Goal: Task Accomplishment & Management: Complete application form

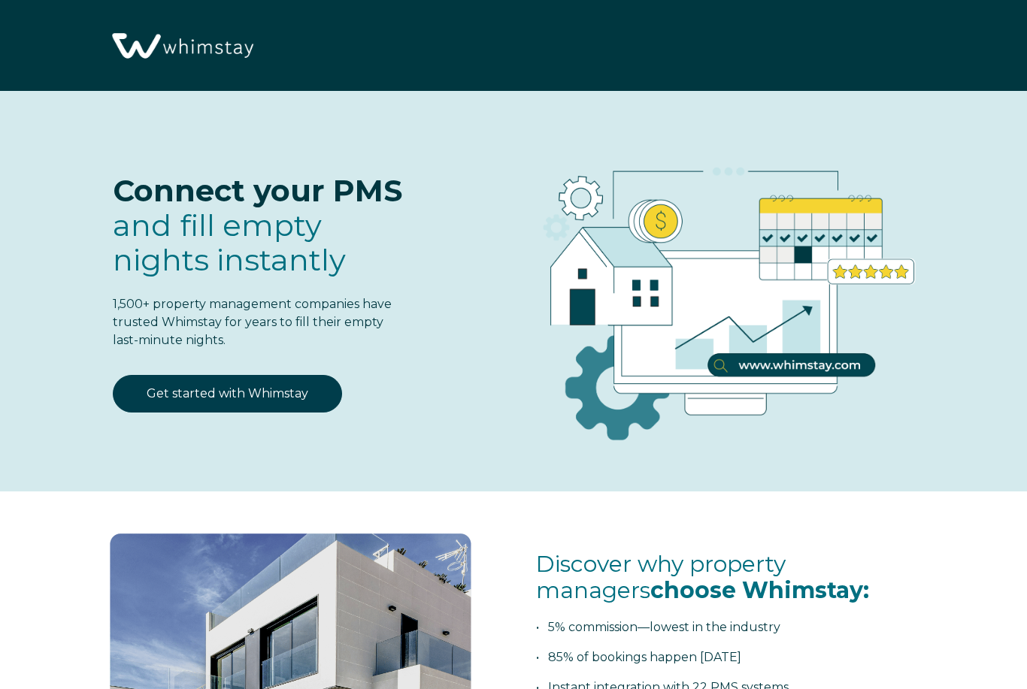
select select "US"
select select "Standard"
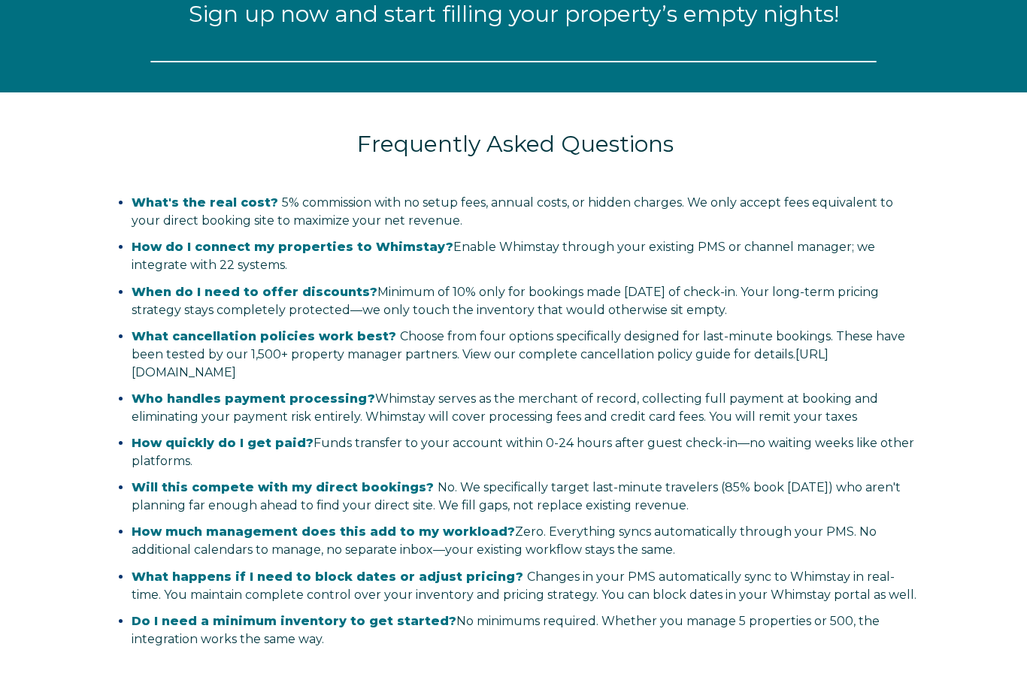
select select "US"
select select "Standard"
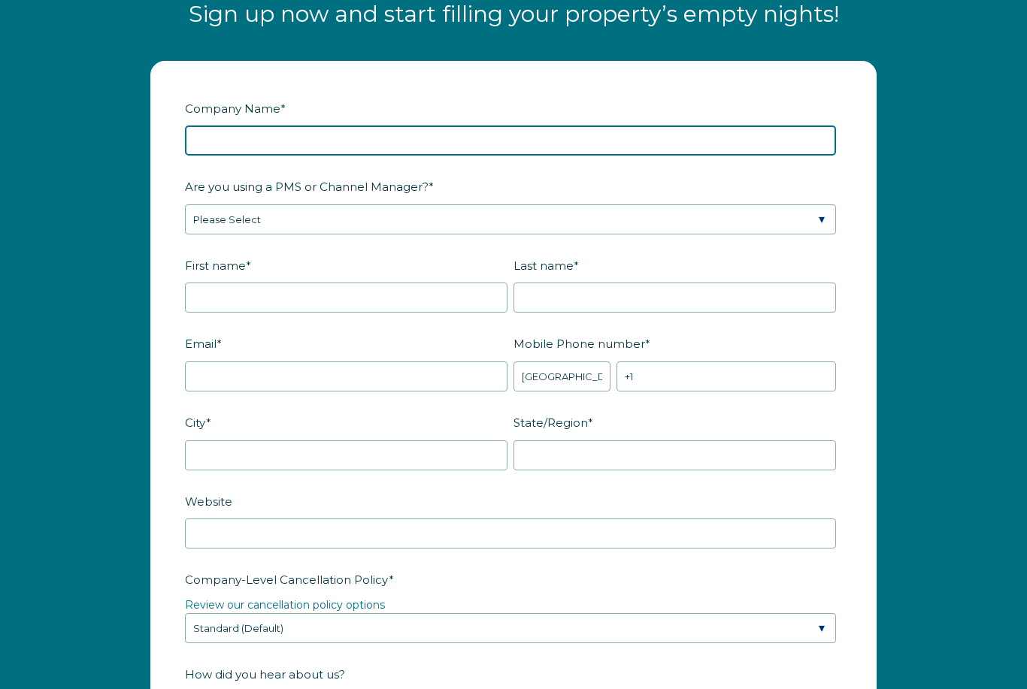
click at [691, 139] on input "Company Name *" at bounding box center [510, 141] width 651 height 30
type input "Real Gem Management CA LLC"
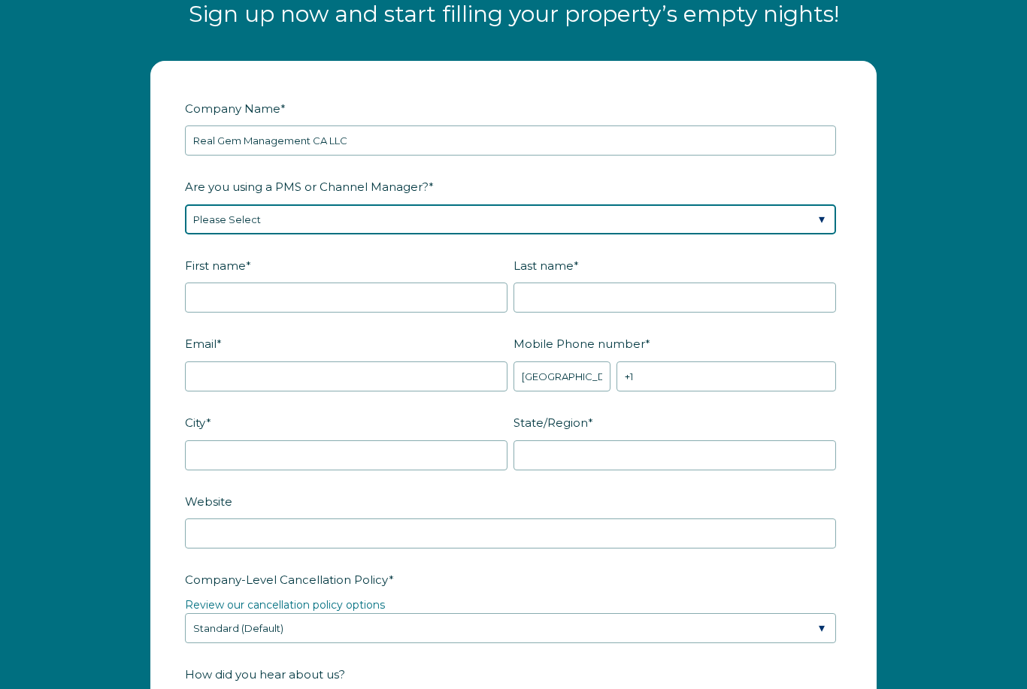
click at [815, 222] on select "Please Select Barefoot BookingPal Boost Brightside CiiRUS Escapia Guesty Hostaw…" at bounding box center [510, 219] width 651 height 30
select select "OwnerRez"
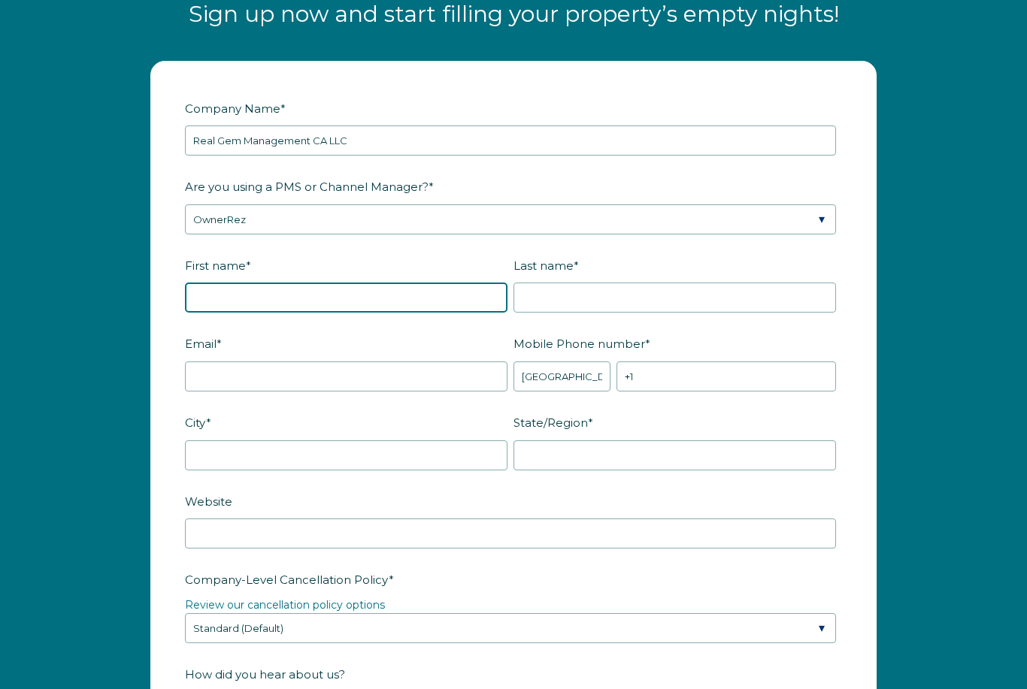
click at [472, 297] on input "First name *" at bounding box center [346, 298] width 322 height 30
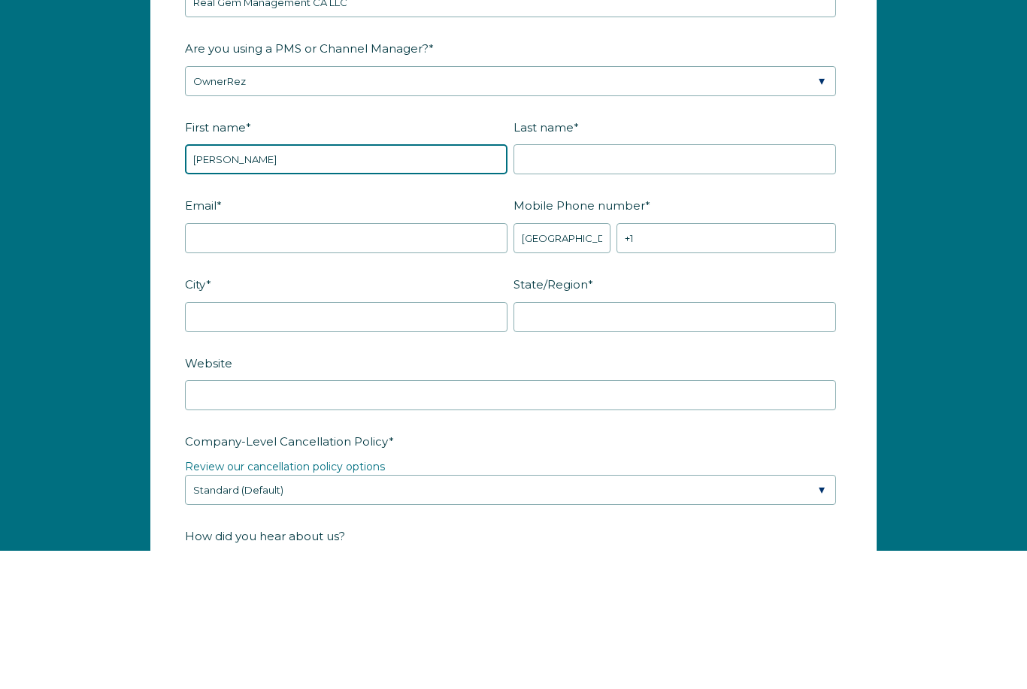
type input "[PERSON_NAME]"
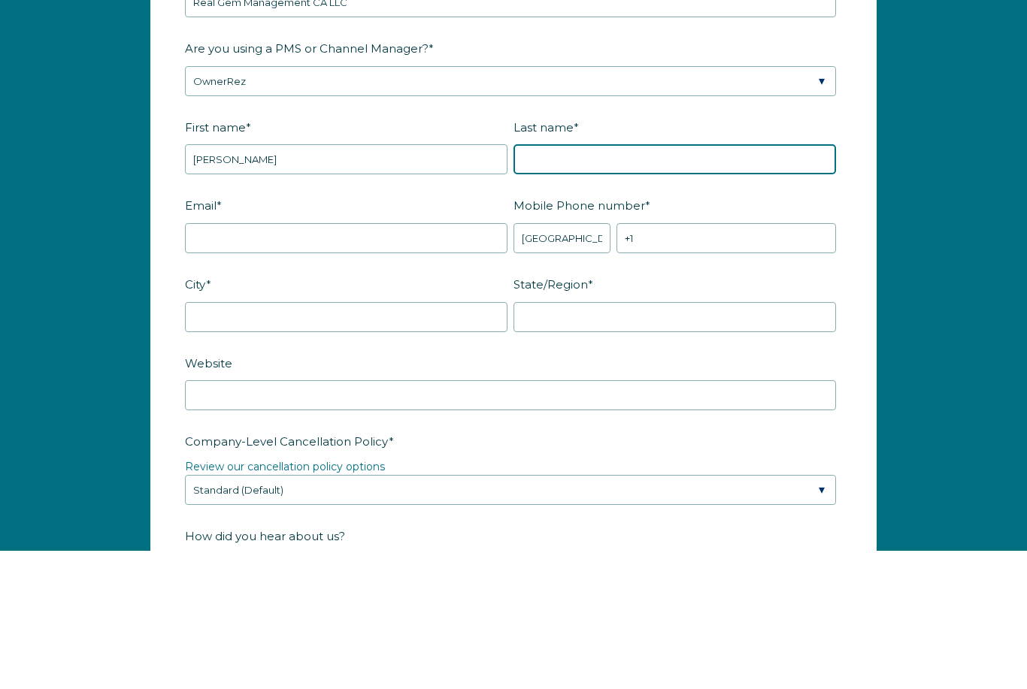
click at [679, 283] on input "Last name *" at bounding box center [674, 298] width 322 height 30
type input "Barsukova"
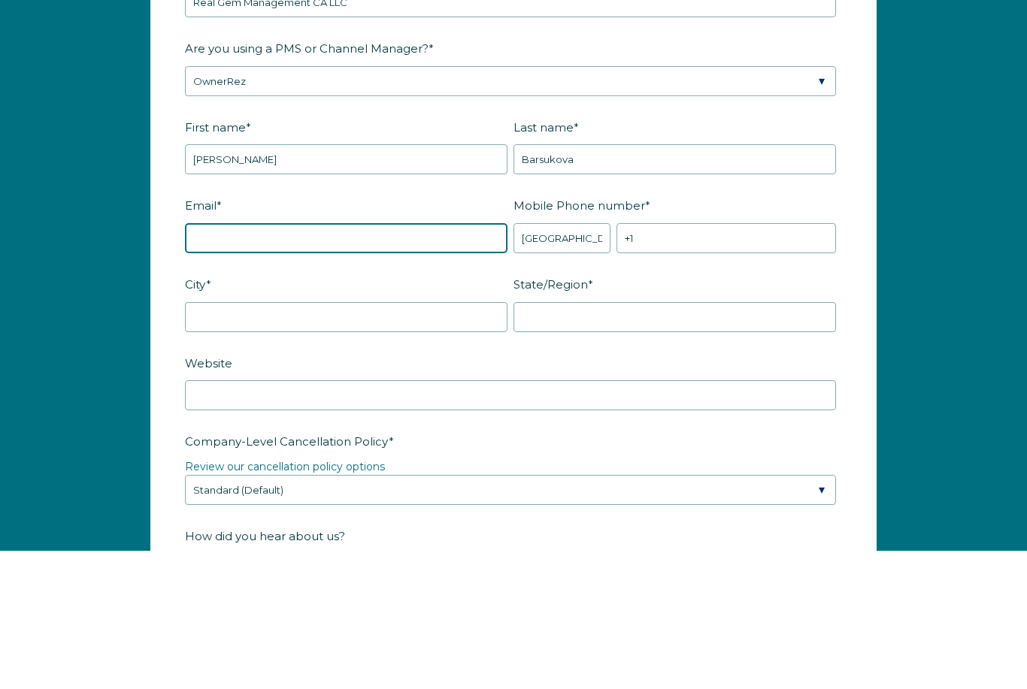
click at [471, 362] on input "Email *" at bounding box center [346, 377] width 322 height 30
type input "[EMAIL_ADDRESS][DOMAIN_NAME]"
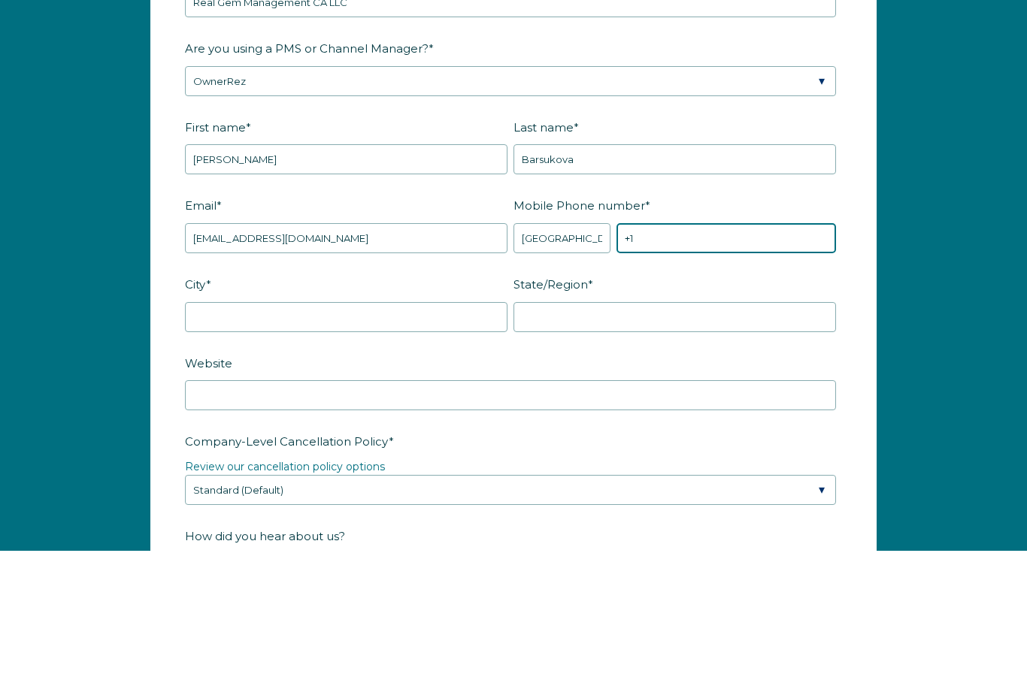
click at [706, 362] on input "+1" at bounding box center [725, 377] width 219 height 30
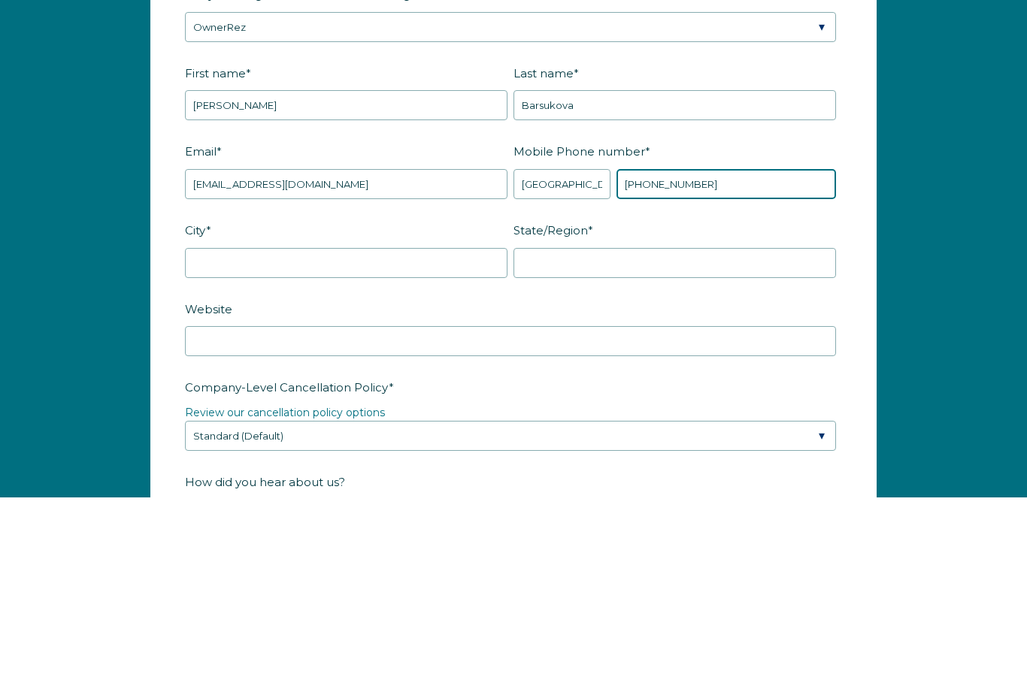
type input "[PHONE_NUMBER]"
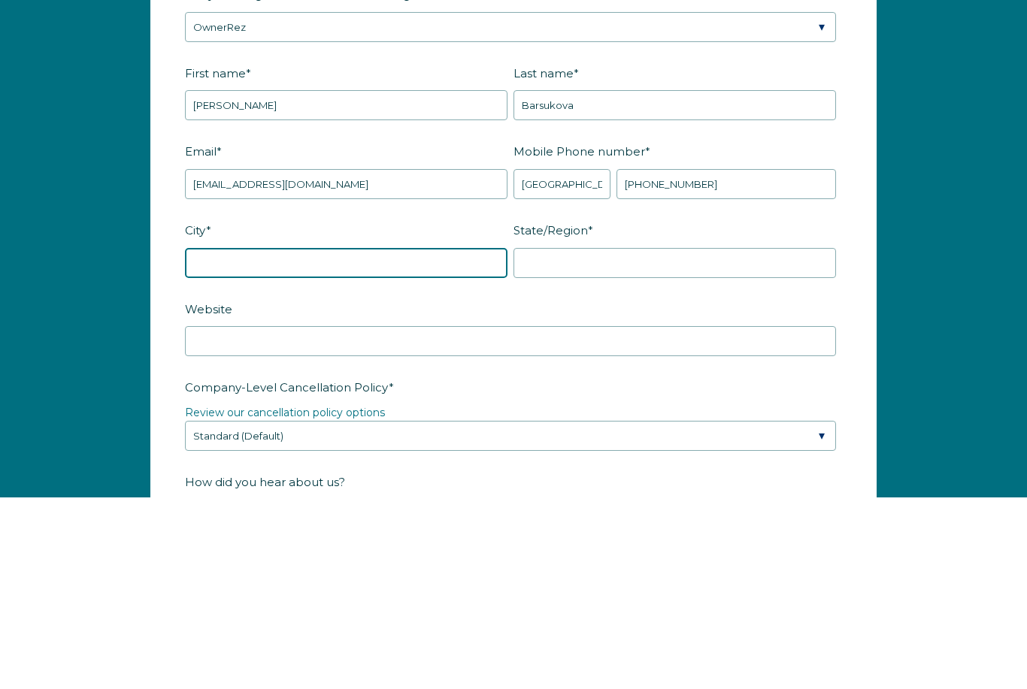
click at [486, 440] on input "City *" at bounding box center [346, 455] width 322 height 30
type input "[GEOGRAPHIC_DATA]"
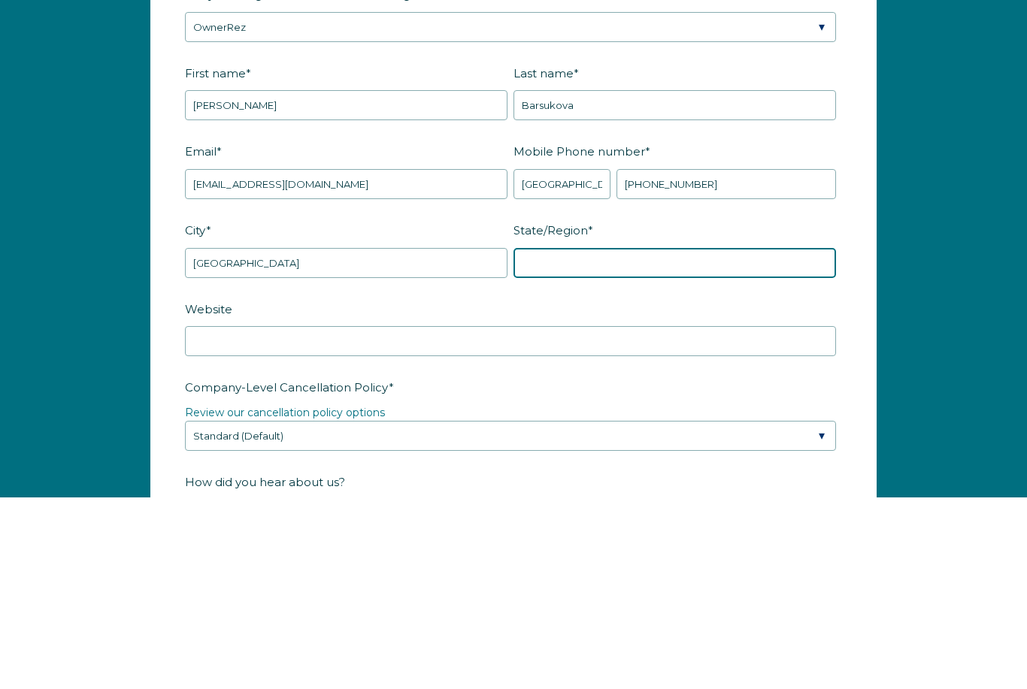
click at [666, 440] on input "State/Region *" at bounding box center [674, 455] width 322 height 30
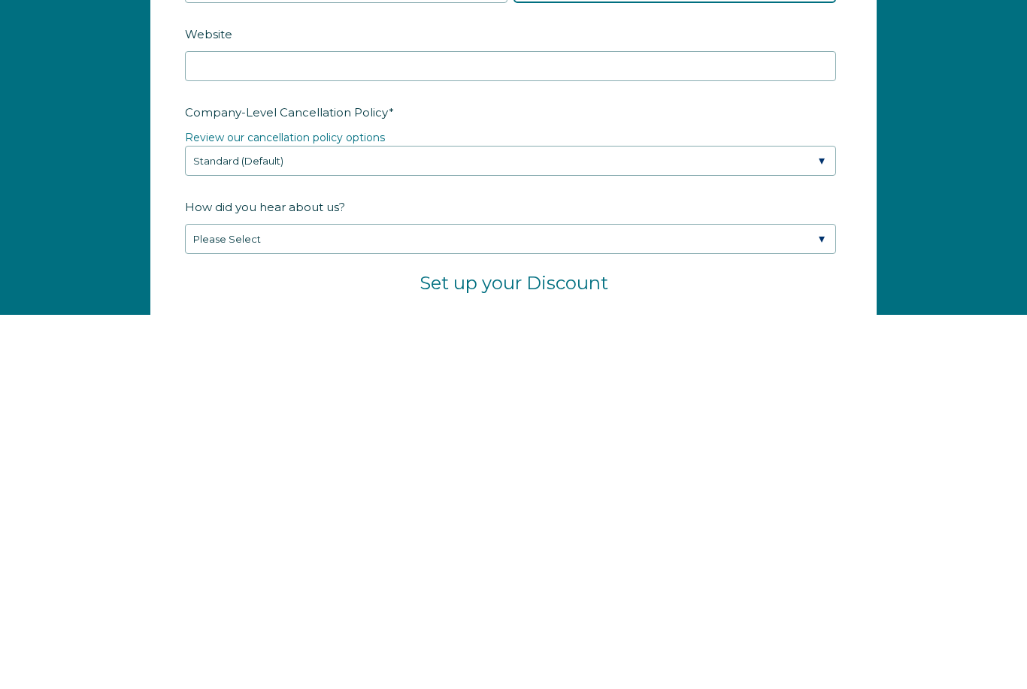
scroll to position [1861, 0]
type input "[US_STATE]"
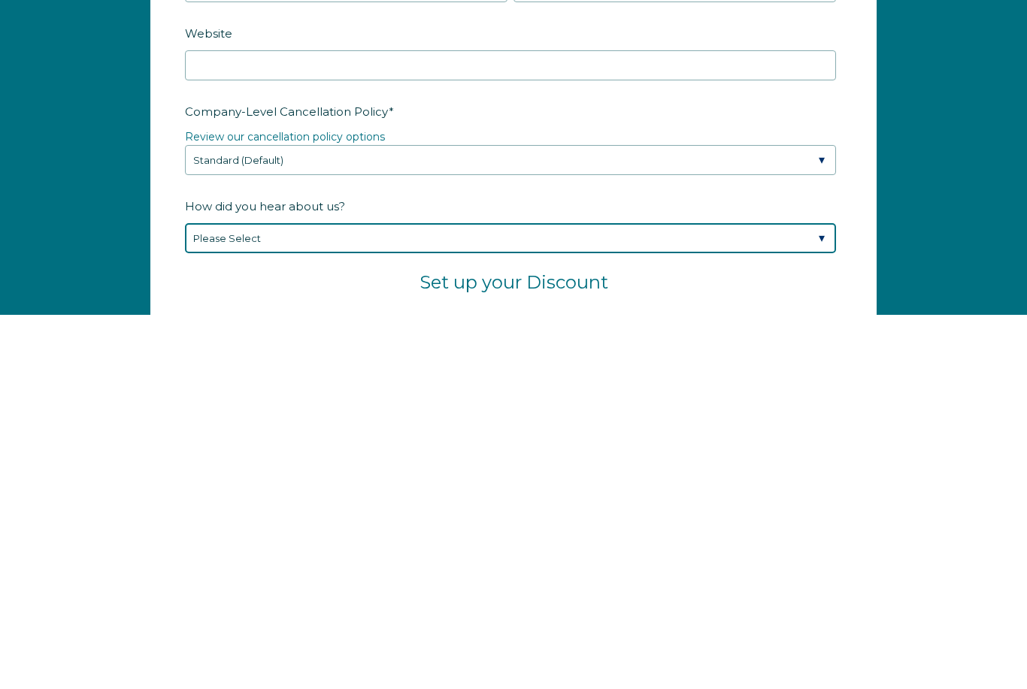
click at [820, 598] on select "Please Select Found Whimstay through a Google search Spoke to a Whimstay salesp…" at bounding box center [510, 613] width 651 height 30
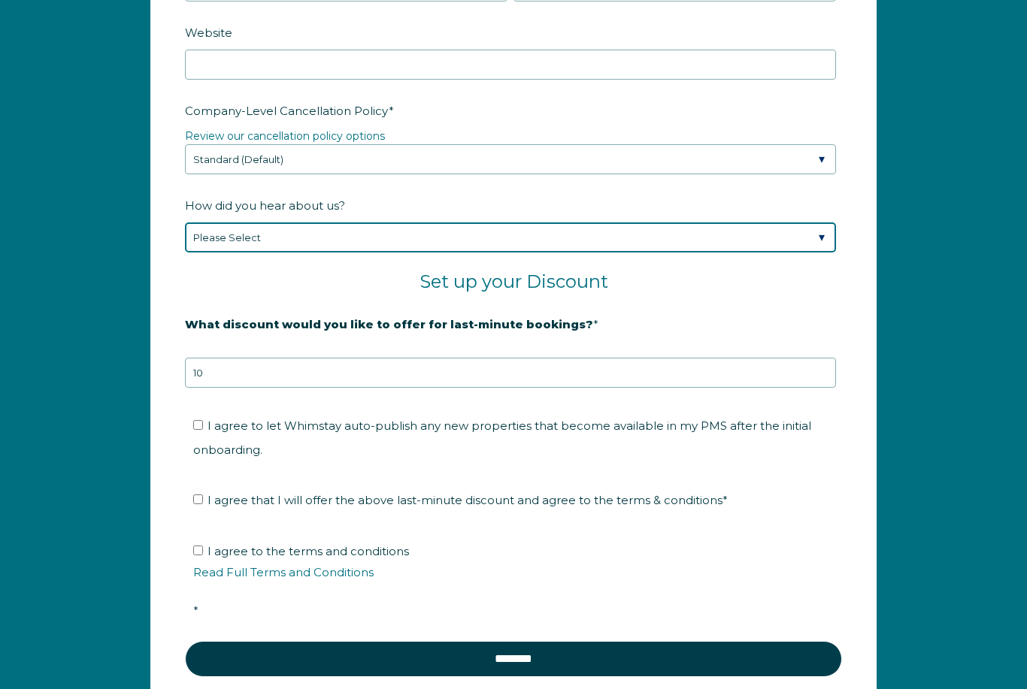
select select "Podcast"
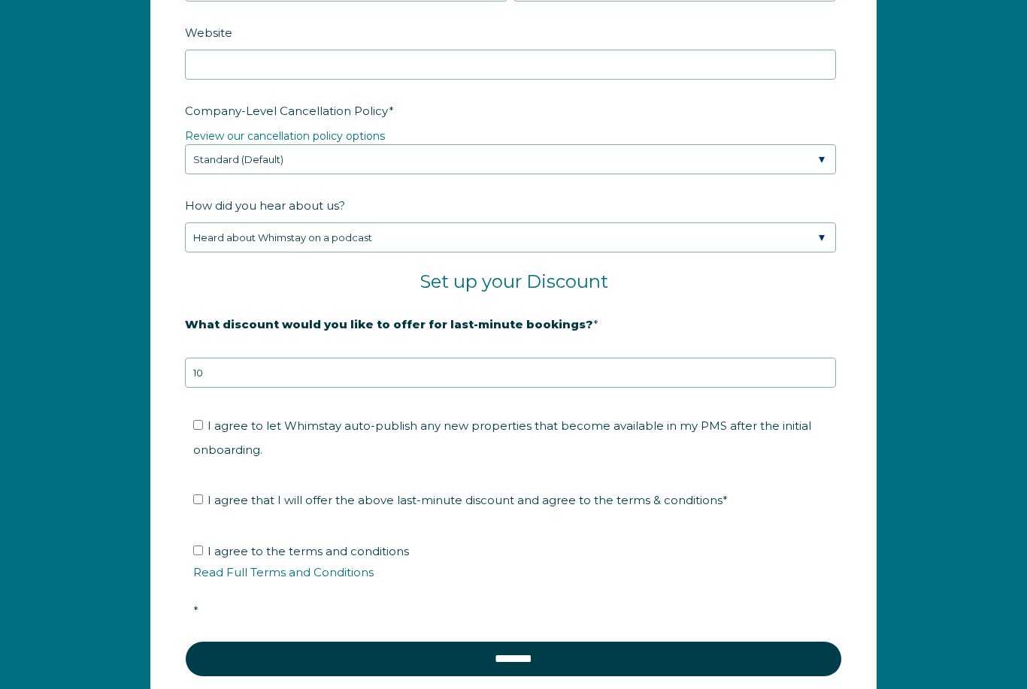
click at [201, 427] on input "I agree to let Whimstay auto-publish any new properties that become available i…" at bounding box center [198, 425] width 10 height 10
checkbox input "true"
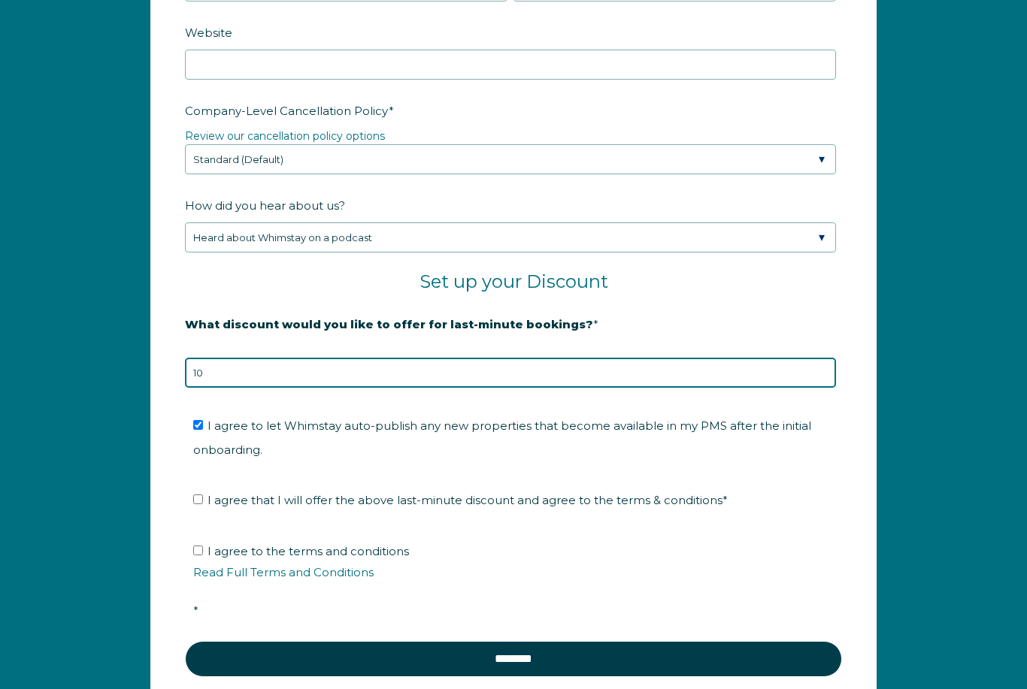
click at [213, 369] on input "10" at bounding box center [510, 373] width 651 height 30
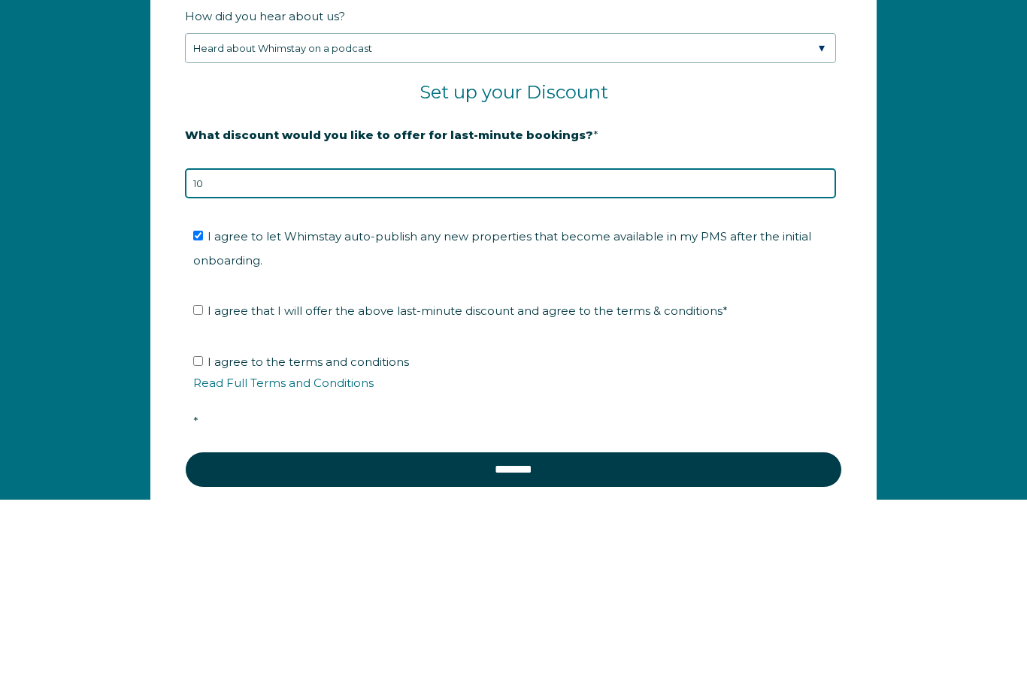
type input "1"
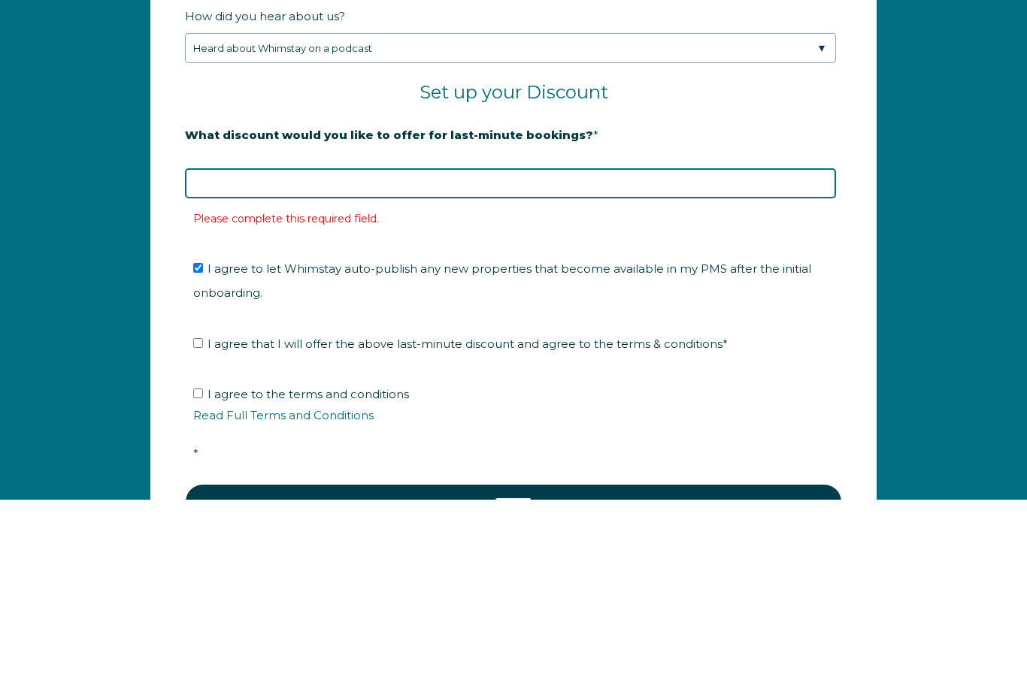
type input "8"
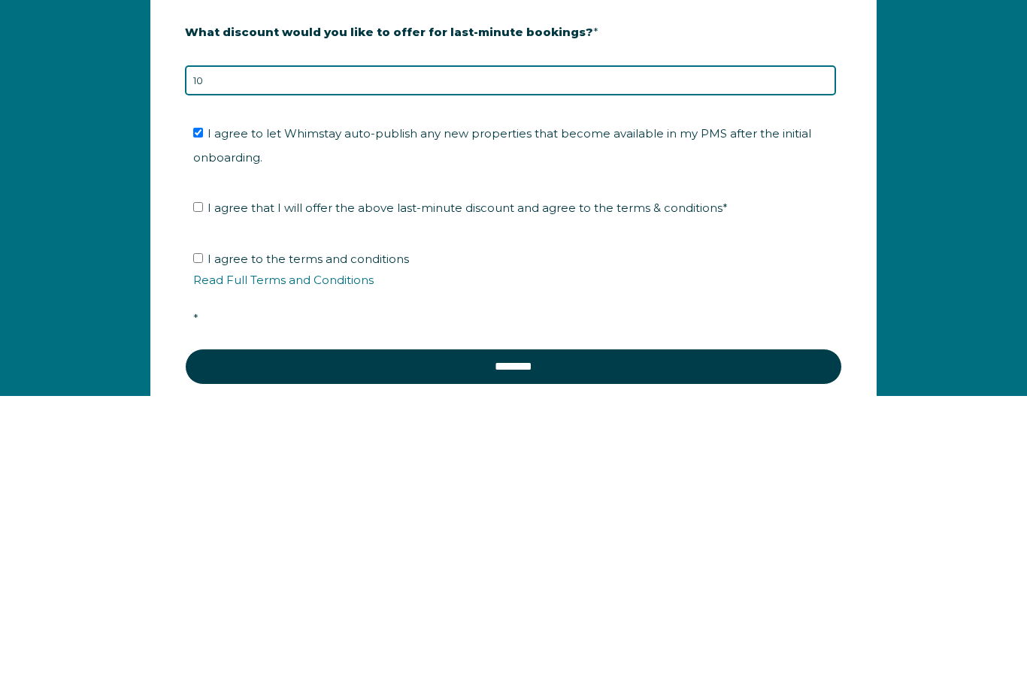
type input "10"
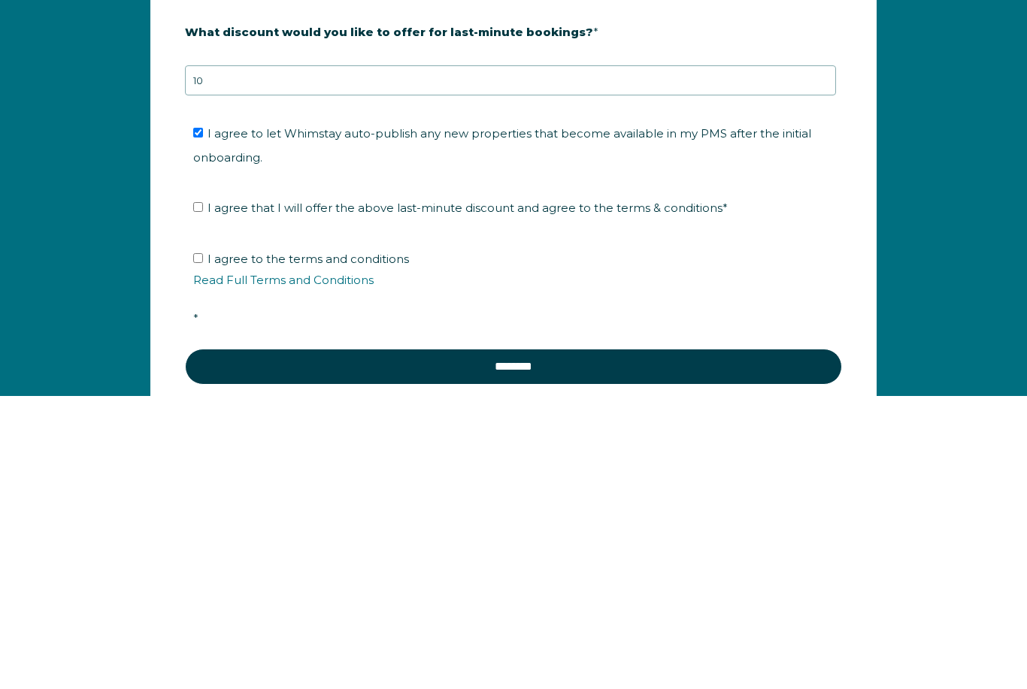
click at [200, 495] on input "I agree that I will offer the above last-minute discount and agree to the terms…" at bounding box center [198, 500] width 10 height 10
checkbox input "true"
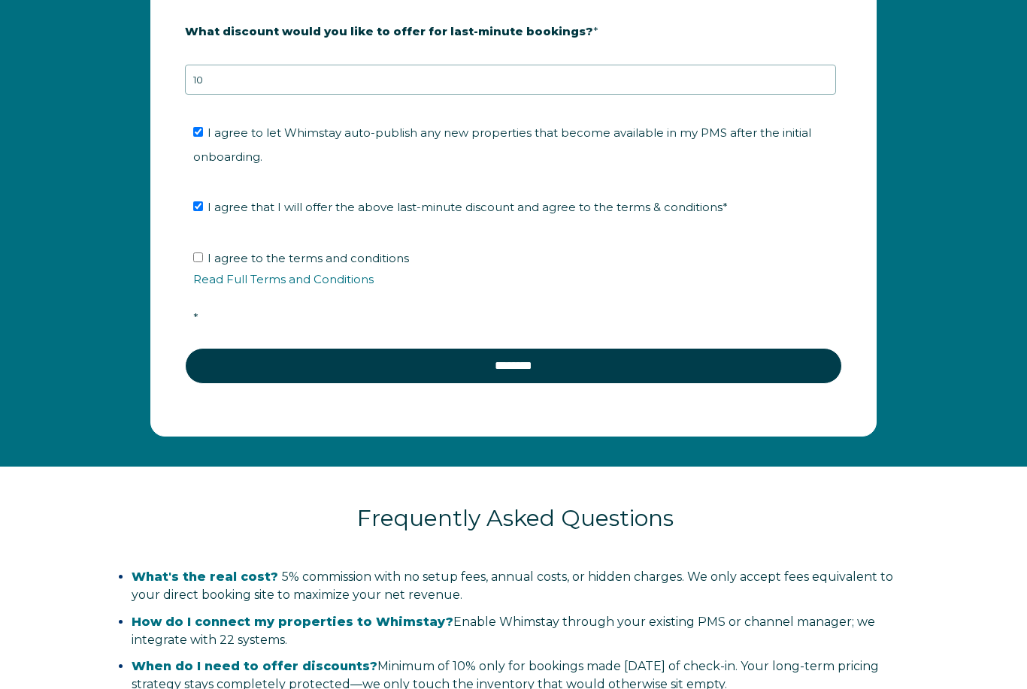
click at [196, 256] on input "I agree to the terms and conditions Read Full Terms and Conditions *" at bounding box center [198, 258] width 10 height 10
checkbox input "true"
click at [521, 363] on input "********" at bounding box center [513, 366] width 657 height 36
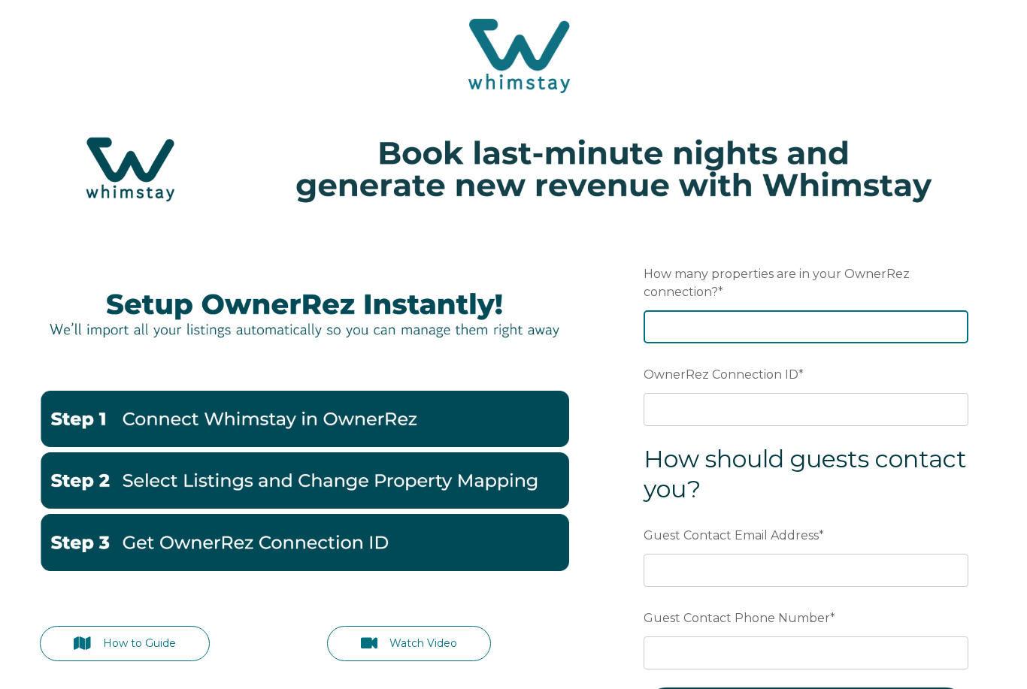
click at [817, 326] on input "How many properties are in your OwnerRez connection? *" at bounding box center [805, 326] width 325 height 33
type input "2"
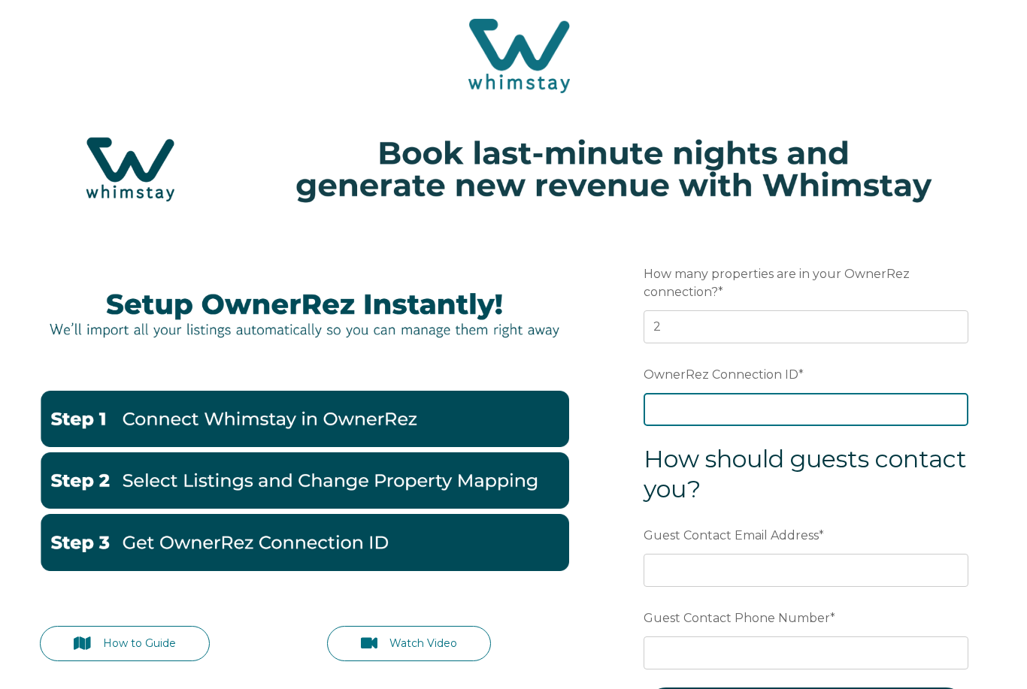
click at [789, 418] on input "OwnerRez Connection ID *" at bounding box center [805, 409] width 325 height 33
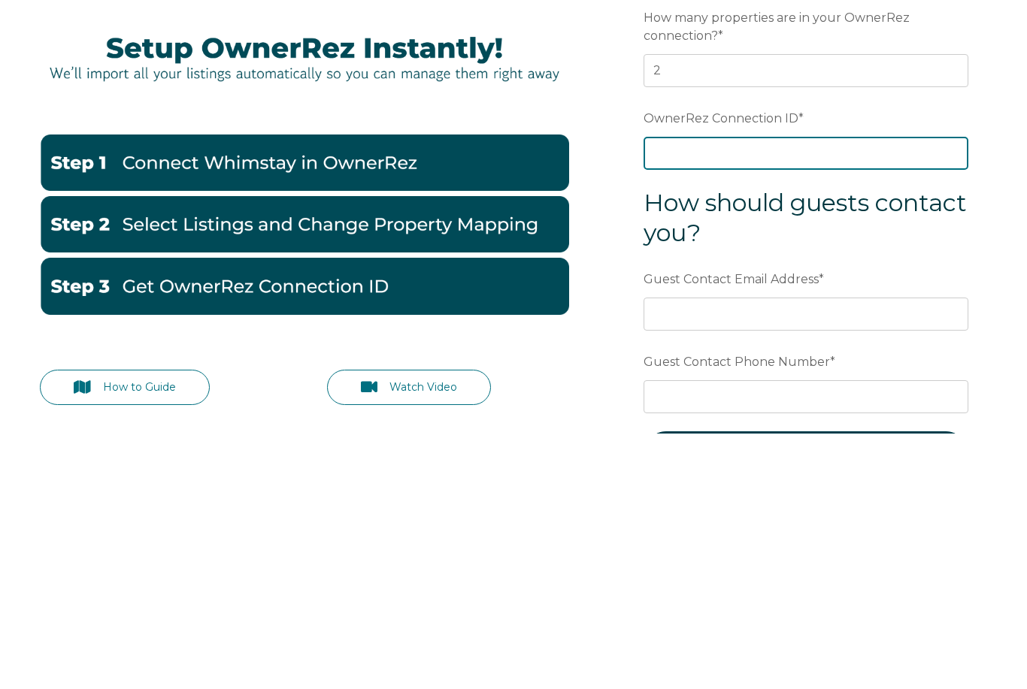
scroll to position [254, 0]
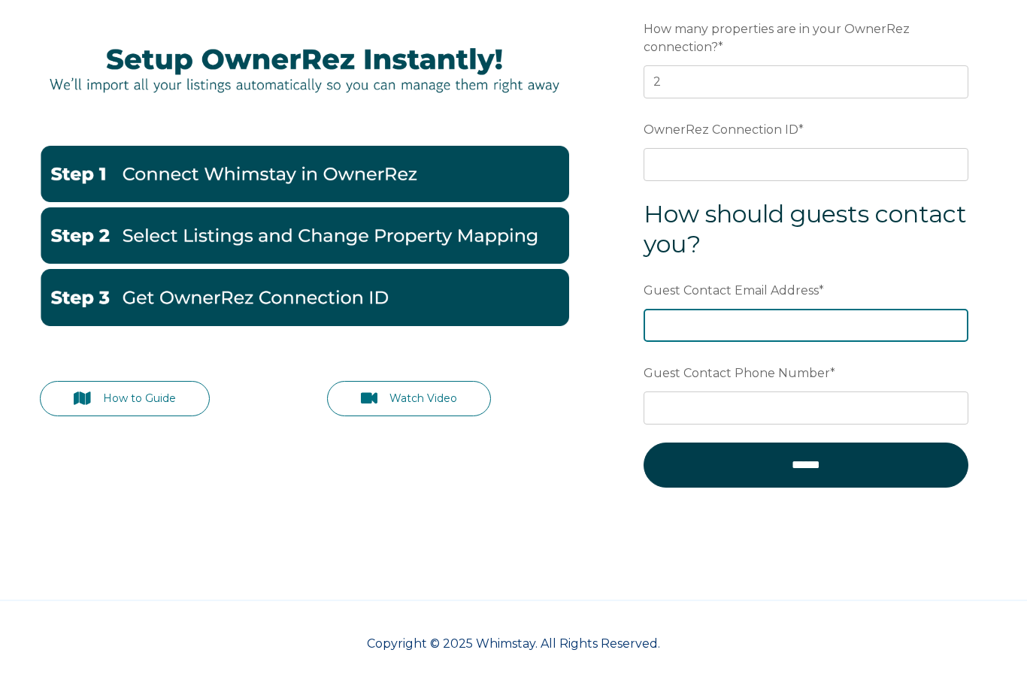
click at [770, 325] on div "Guest Contact Email Address *" at bounding box center [805, 309] width 325 height 65
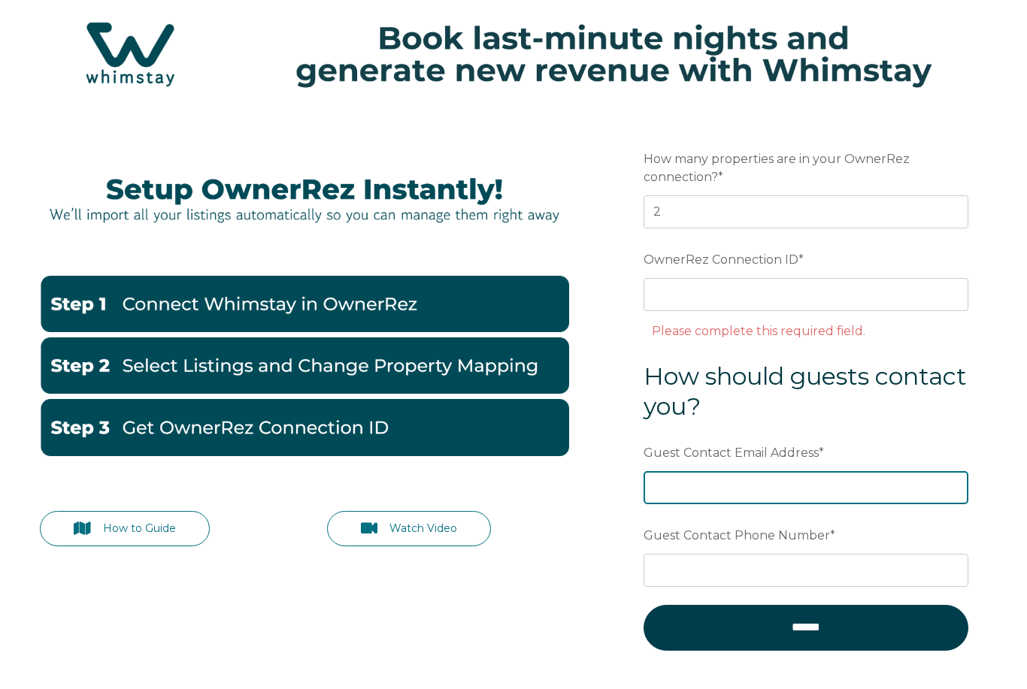
scroll to position [115, 0]
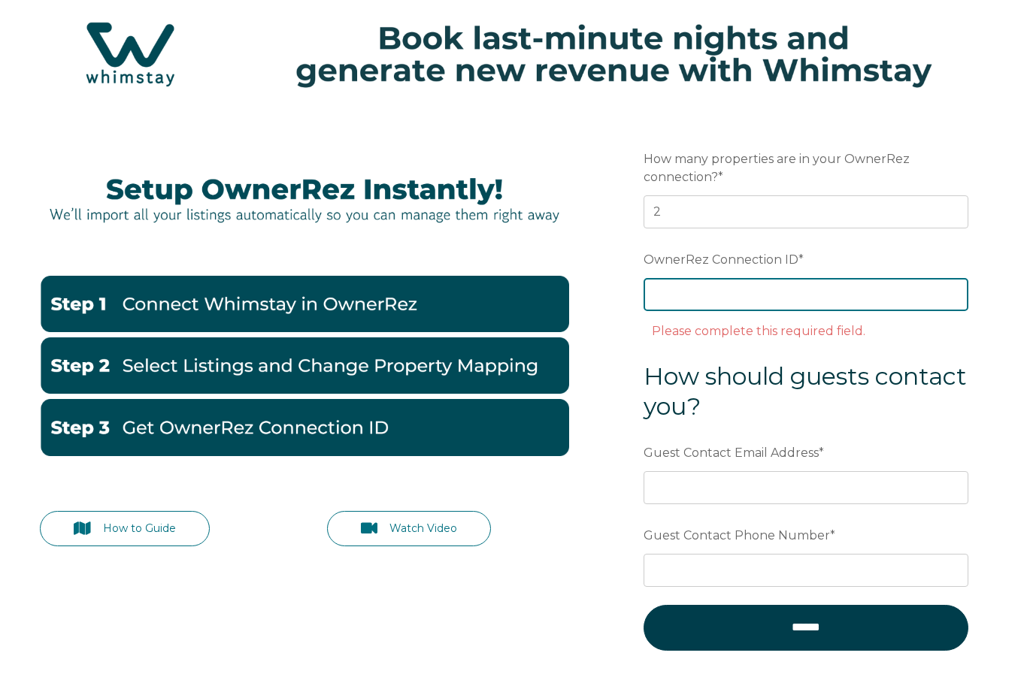
click at [809, 302] on input "OwnerRez Connection ID *" at bounding box center [805, 294] width 325 height 33
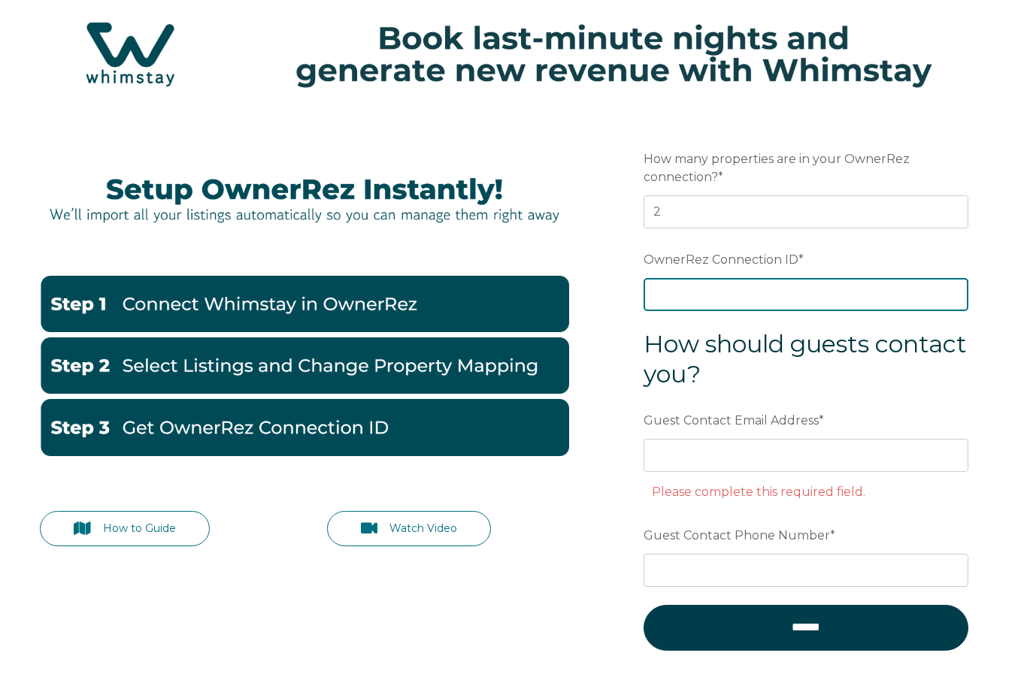
click at [662, 300] on input "OwnerRez Connection ID *" at bounding box center [805, 294] width 325 height 33
paste input "ora7ccddfd11x"
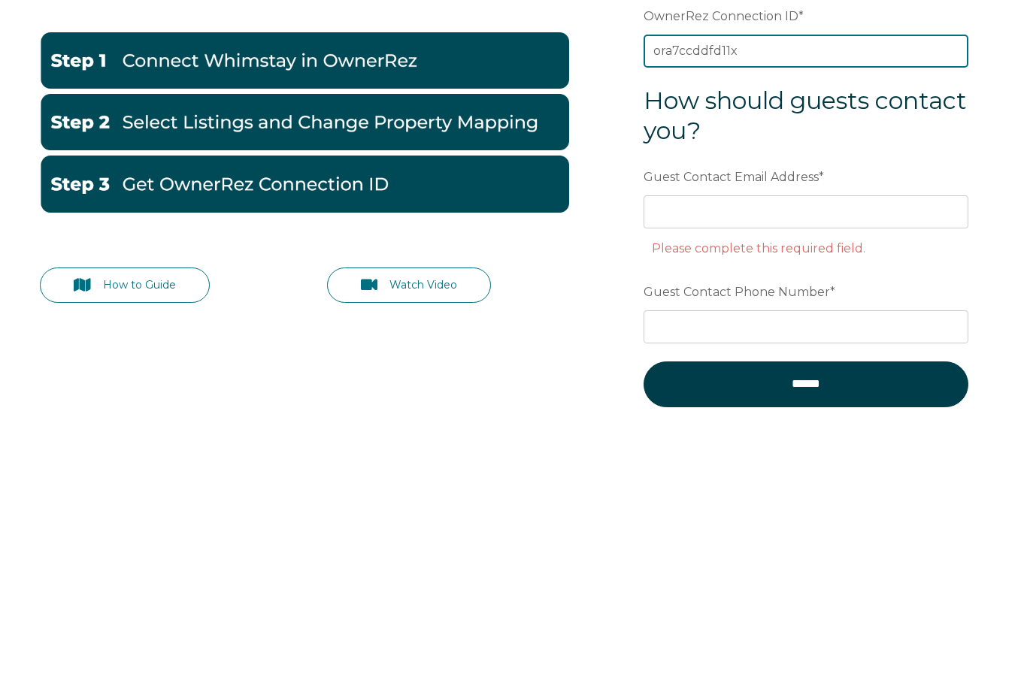
type input "ora7ccddfd11x"
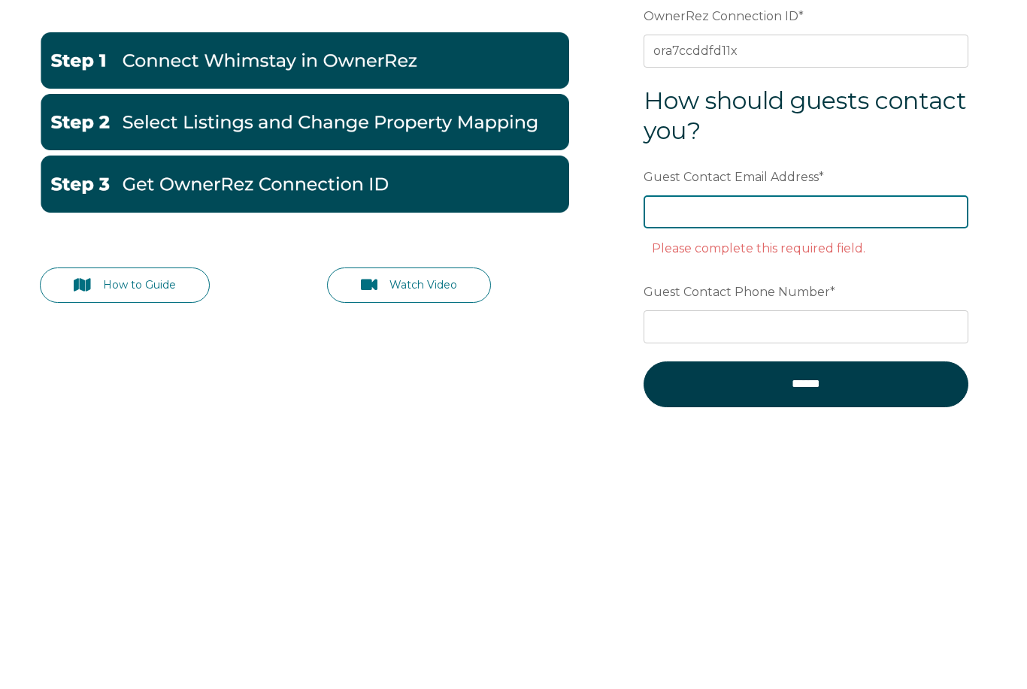
click at [882, 439] on input "Guest Contact Email Address *" at bounding box center [805, 455] width 325 height 33
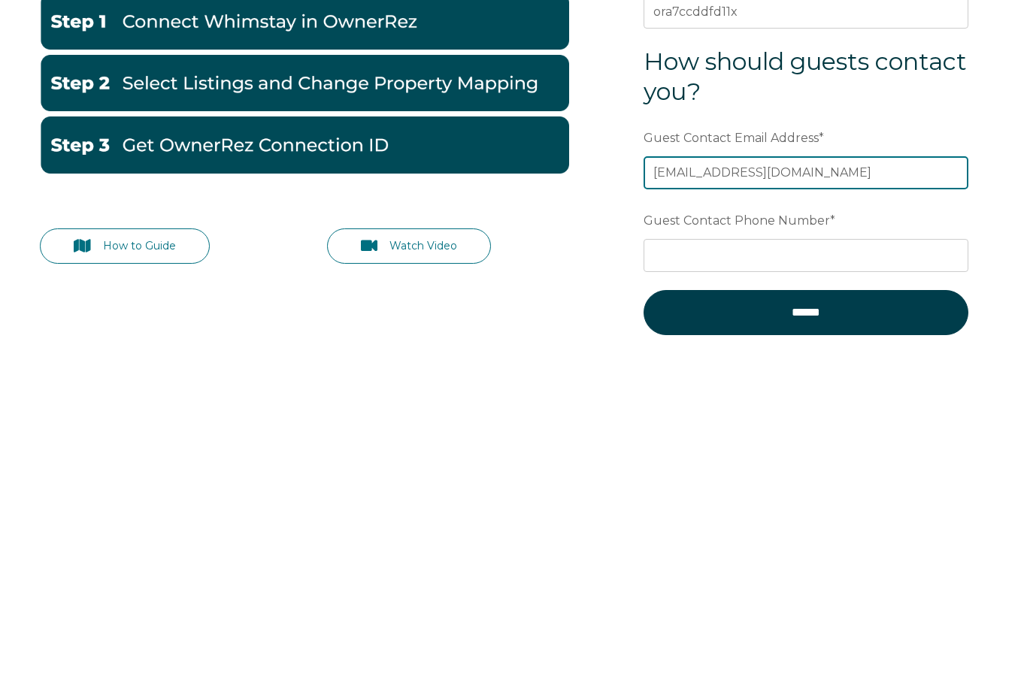
type input "Irinabarsukova@aol.com"
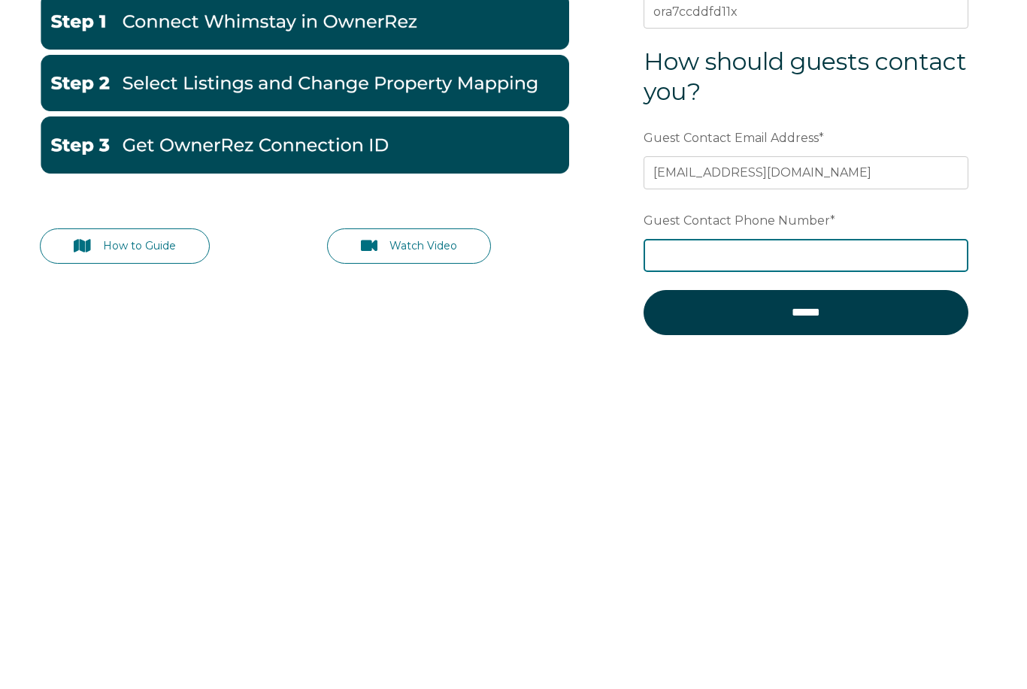
click at [894, 522] on input "Guest Contact Phone Number *" at bounding box center [805, 538] width 325 height 33
type input "+13109269801"
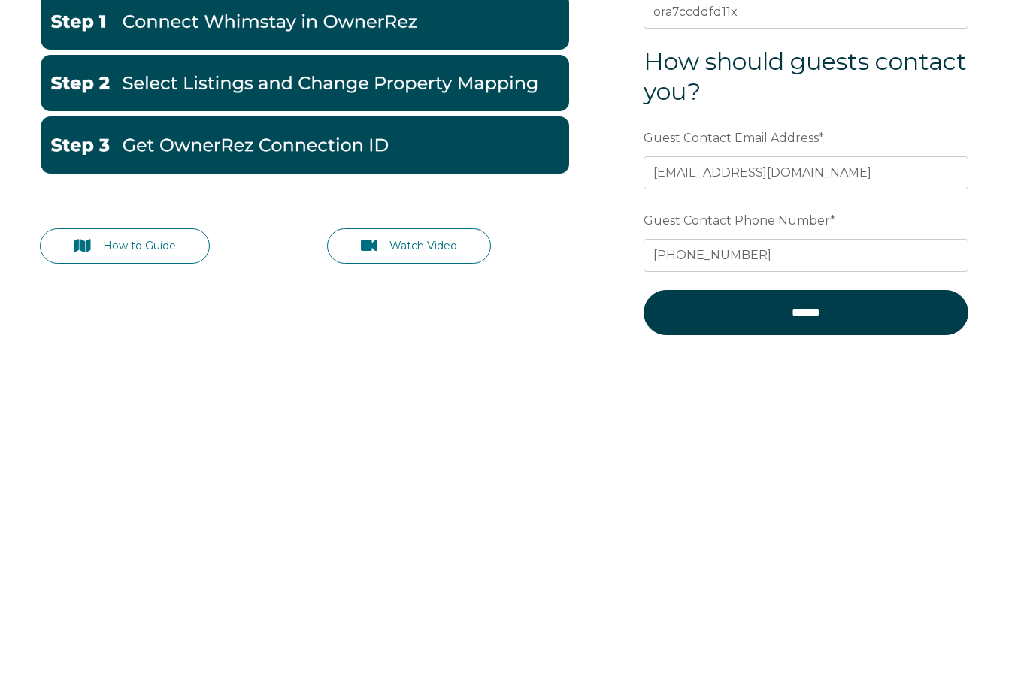
click at [805, 573] on input "******" at bounding box center [805, 595] width 325 height 45
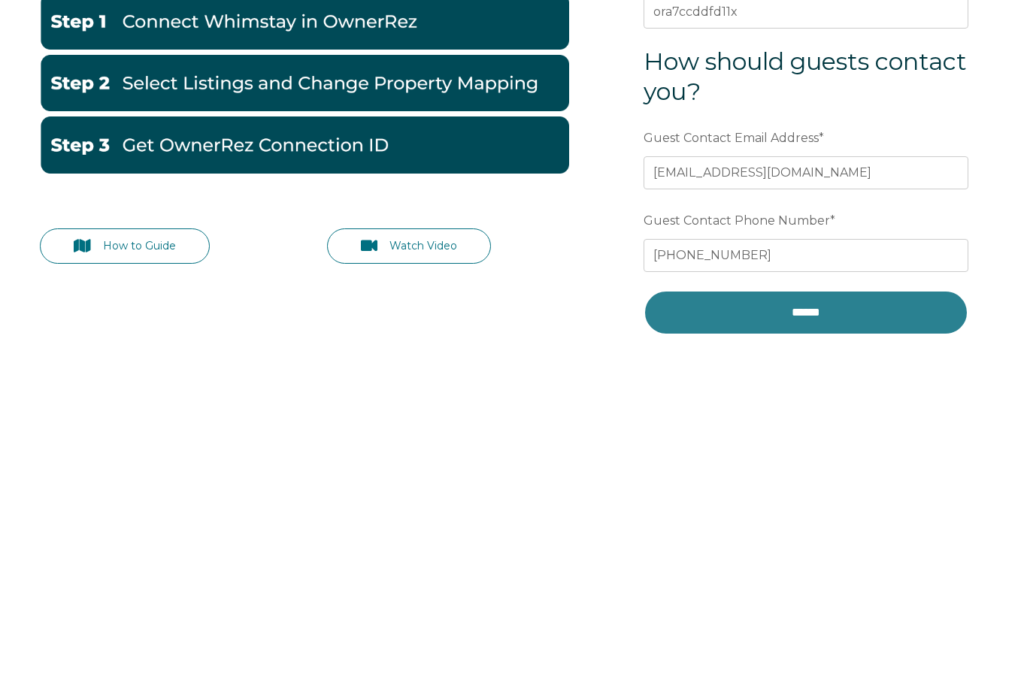
scroll to position [206, 0]
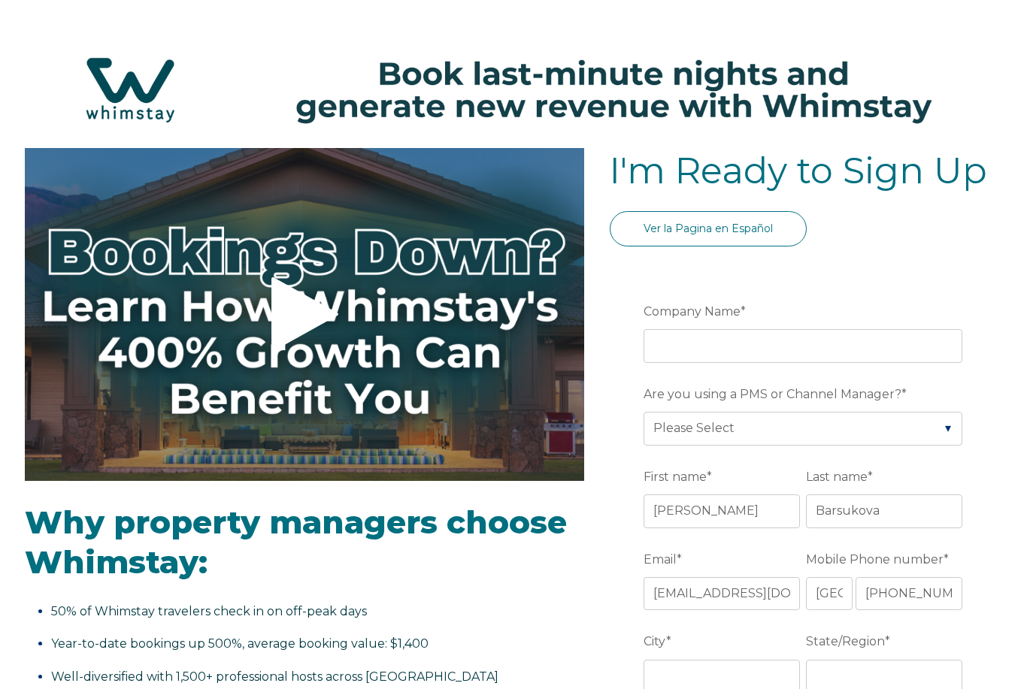
select select "US"
select select "Standard"
